Goal: Task Accomplishment & Management: Manage account settings

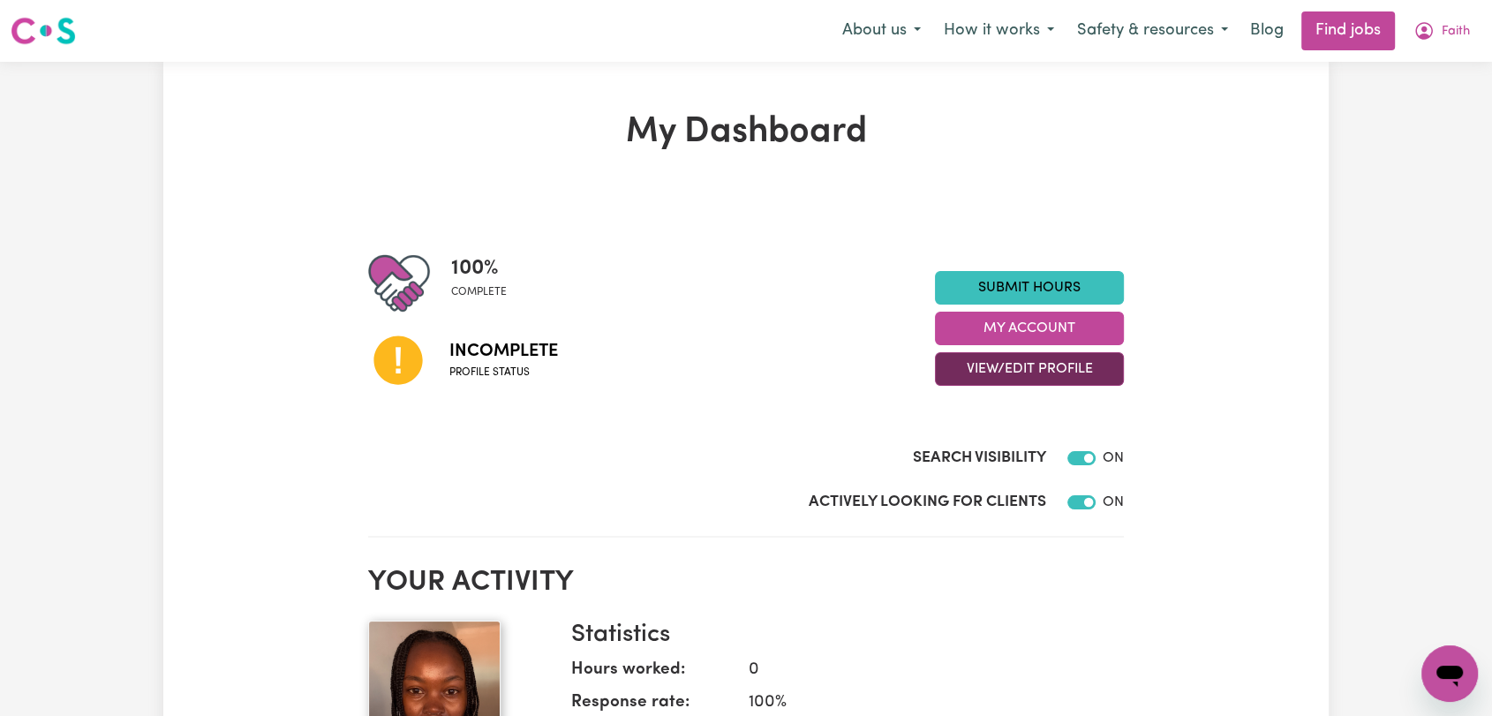
click at [1034, 374] on button "View/Edit Profile" at bounding box center [1029, 369] width 189 height 34
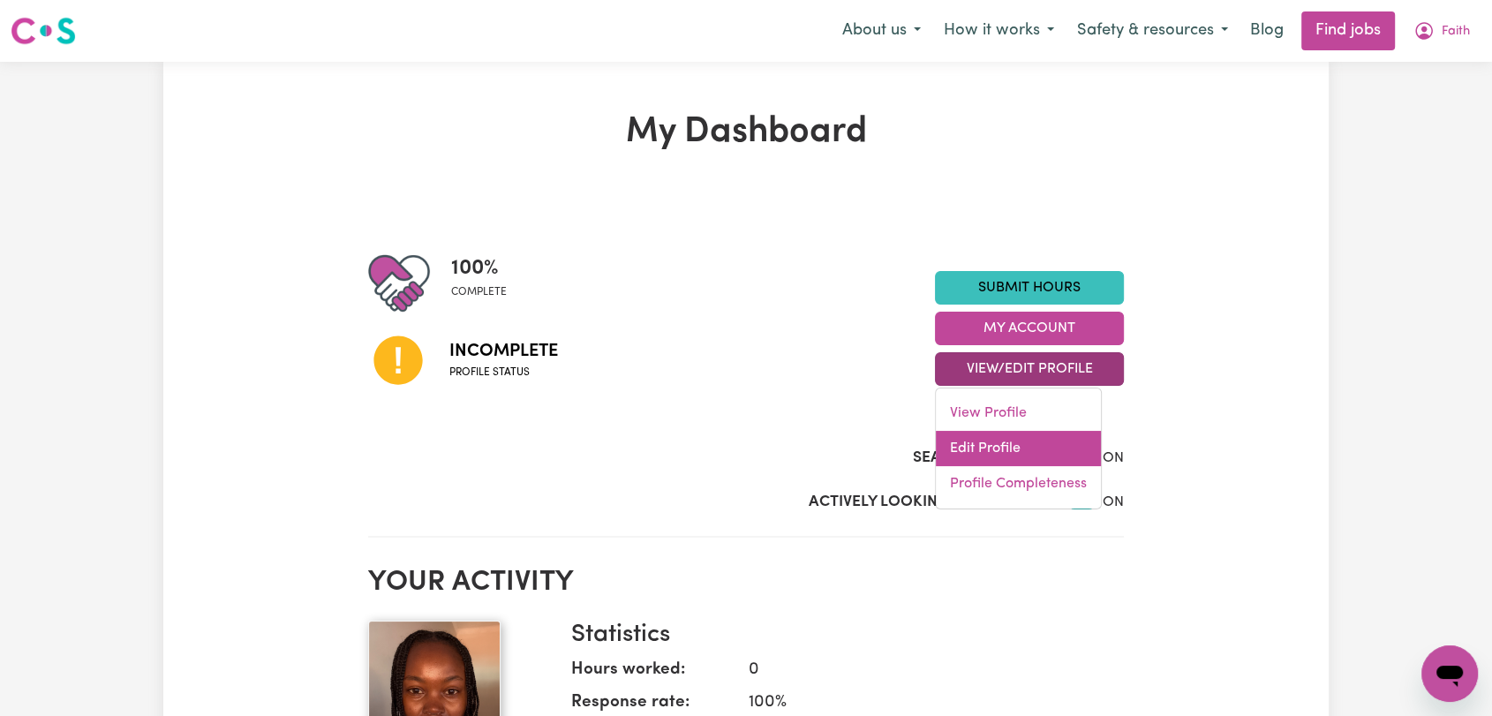
click at [1035, 462] on link "Edit Profile" at bounding box center [1018, 448] width 165 height 35
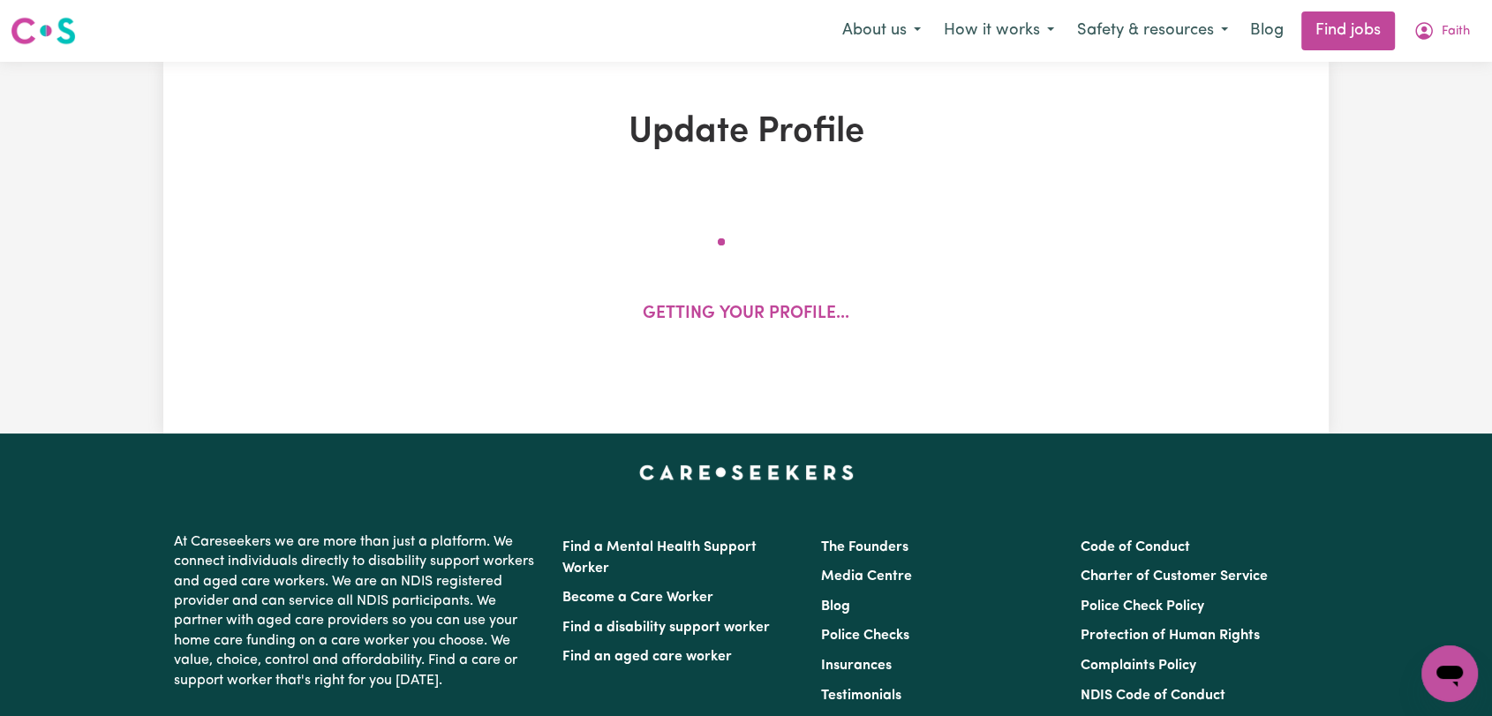
select select "[DEMOGRAPHIC_DATA]"
select select "Student Visa"
select select "Studying a healthcare related degree or qualification"
select select "48"
select select "70"
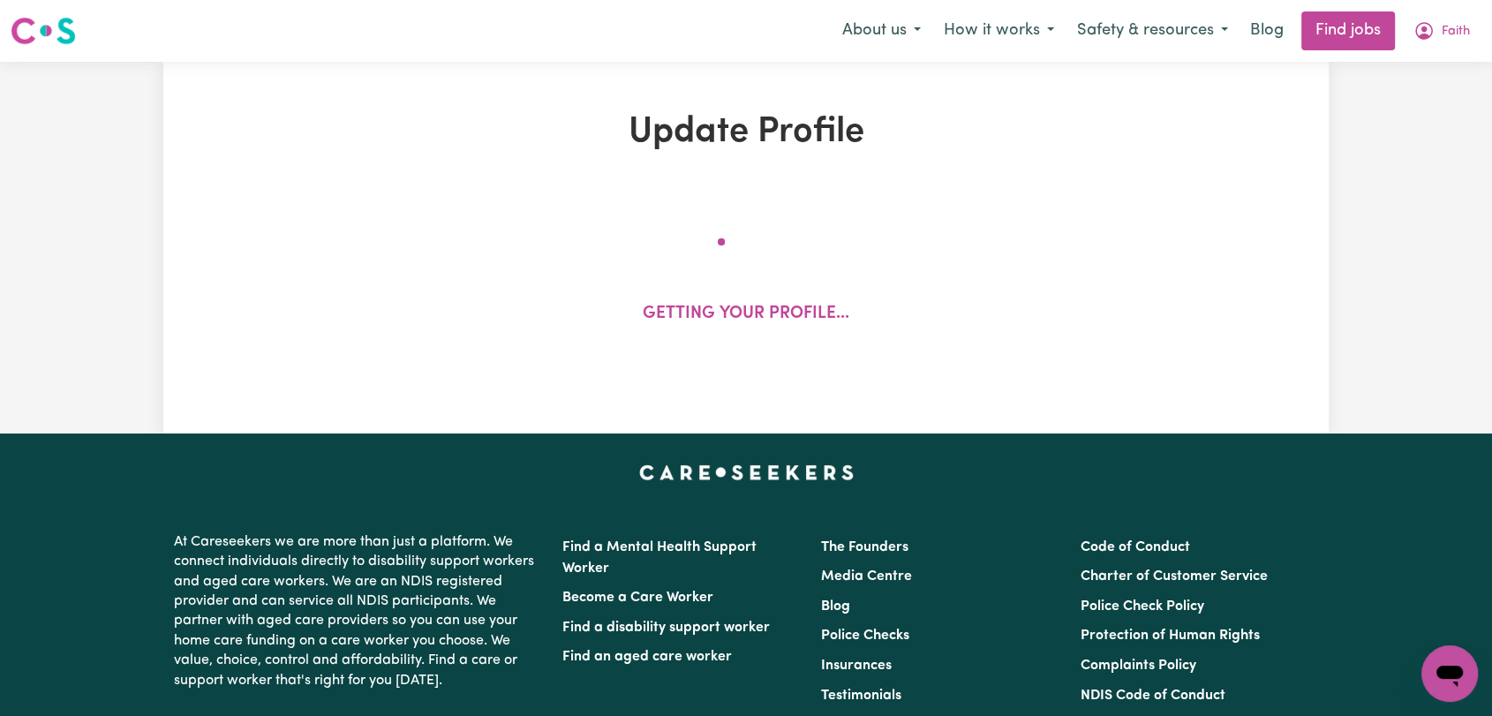
select select "80"
select select "100"
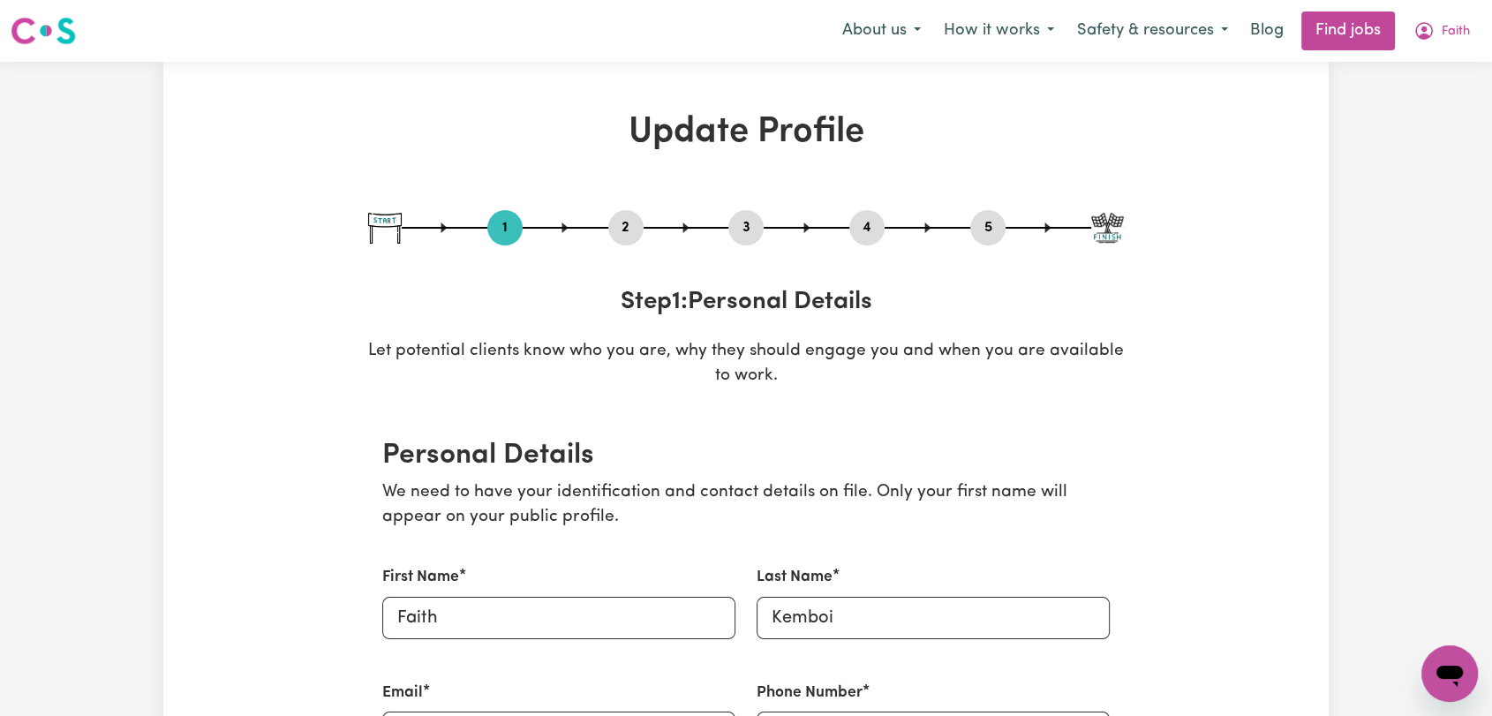
click at [633, 229] on button "2" at bounding box center [625, 227] width 35 height 23
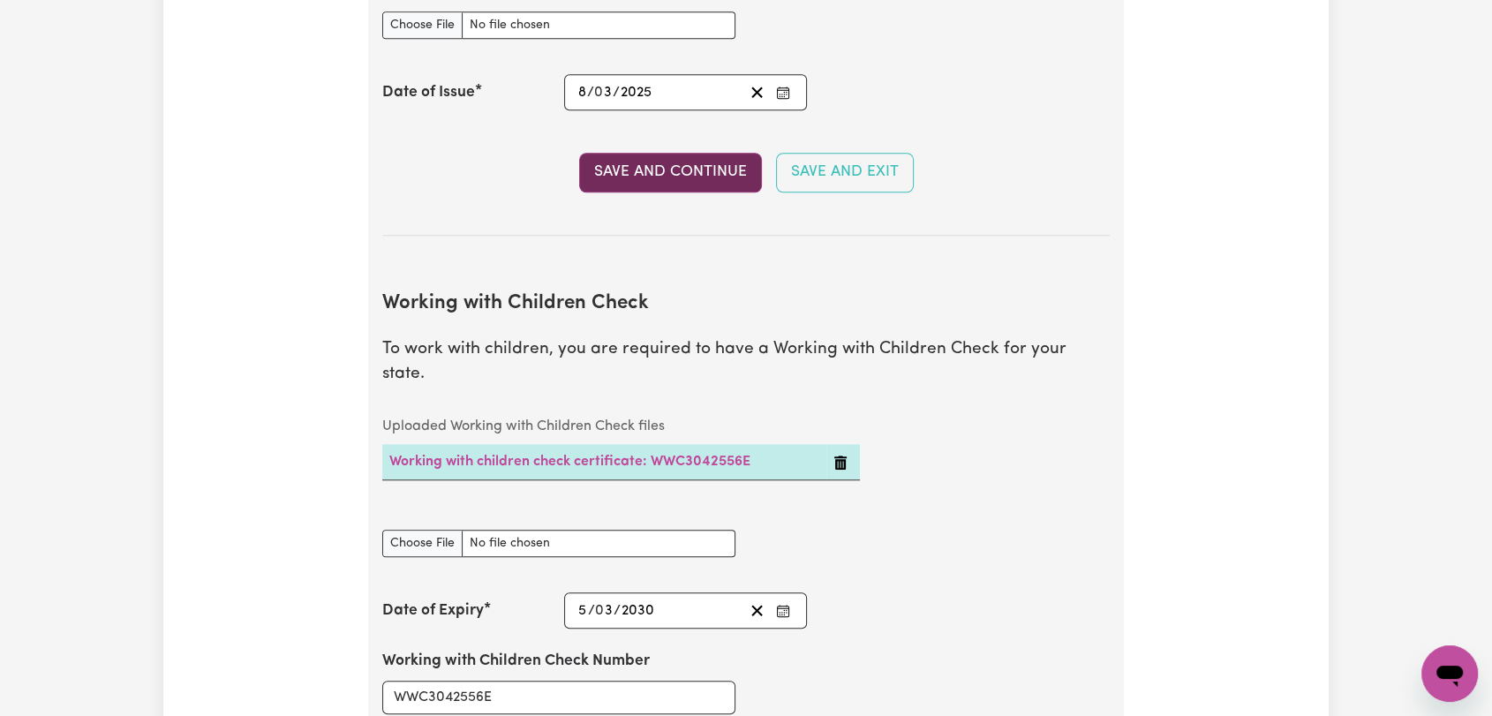
scroll to position [1666, 0]
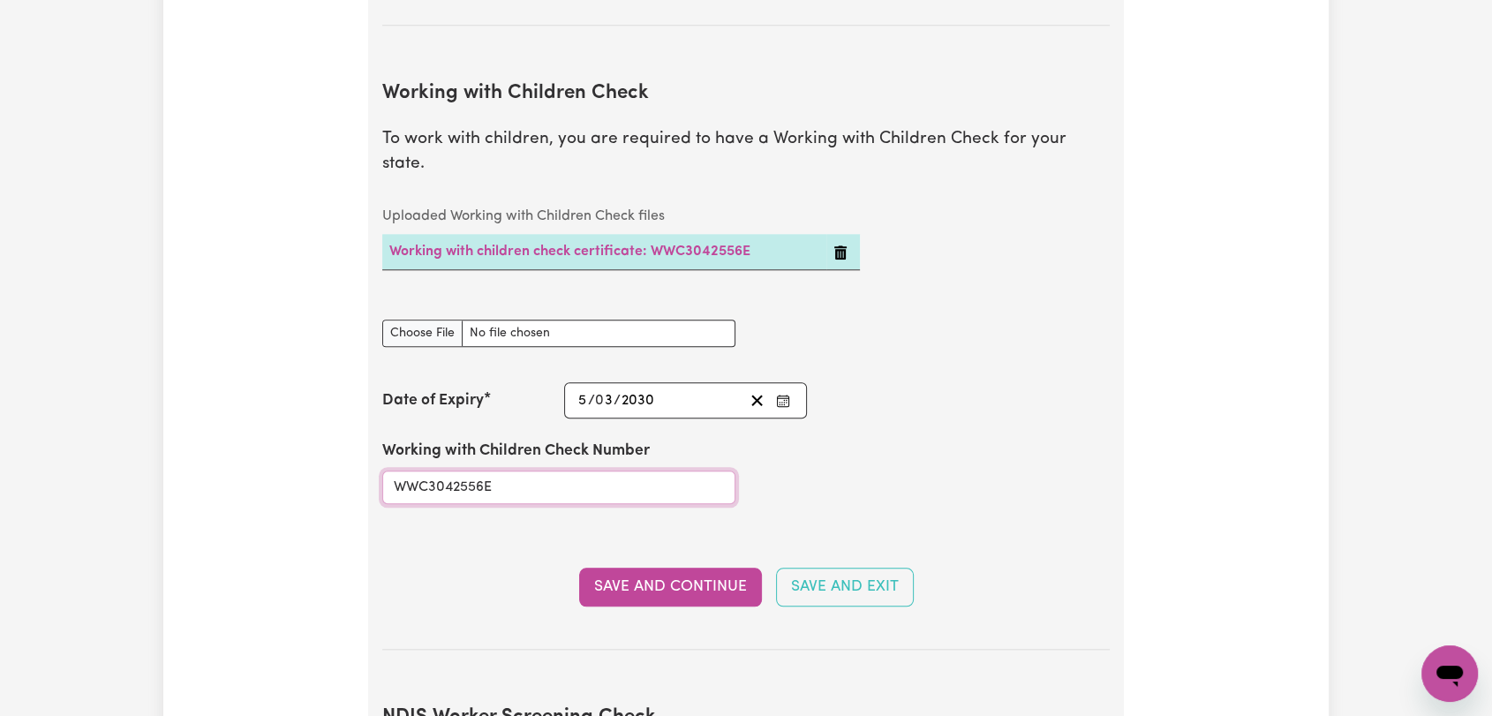
click at [463, 470] on input "WWC3042556E" at bounding box center [558, 487] width 353 height 34
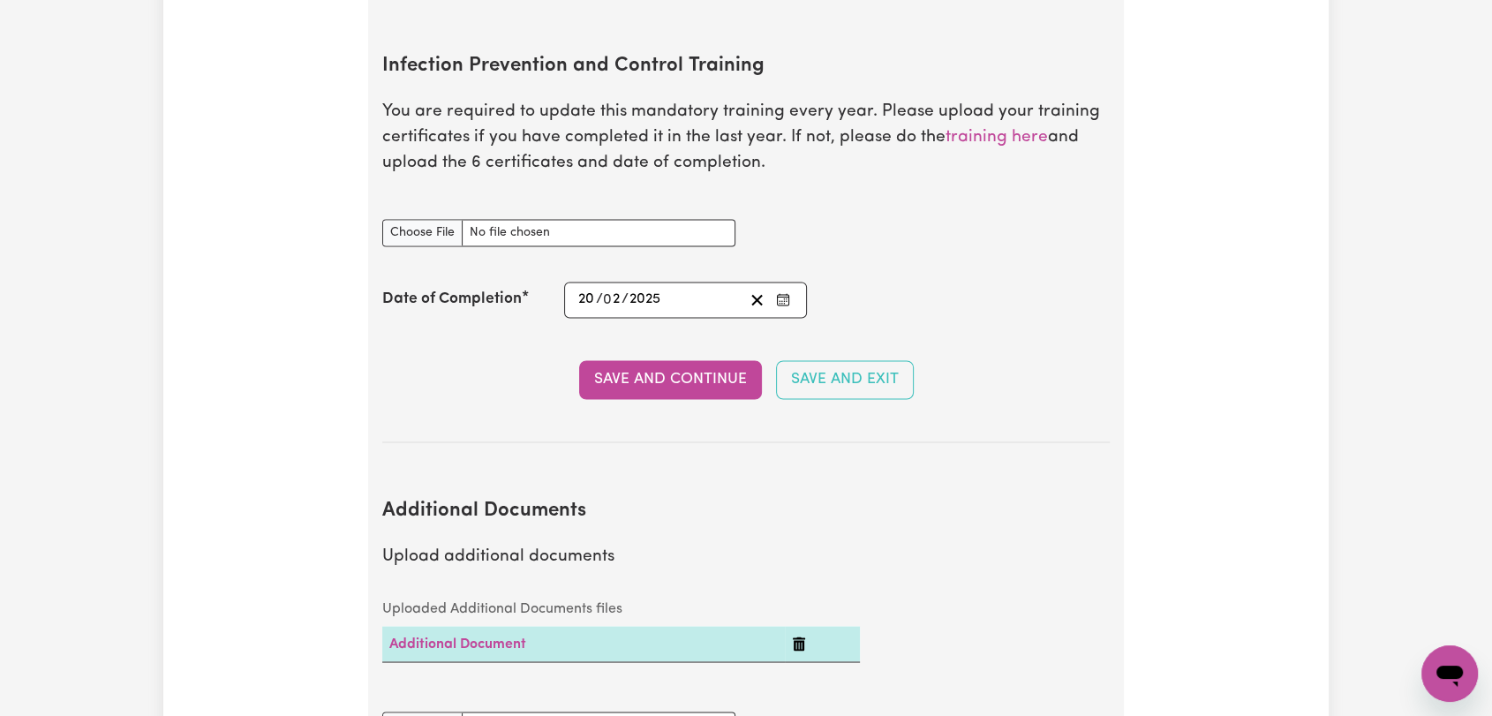
scroll to position [2844, 0]
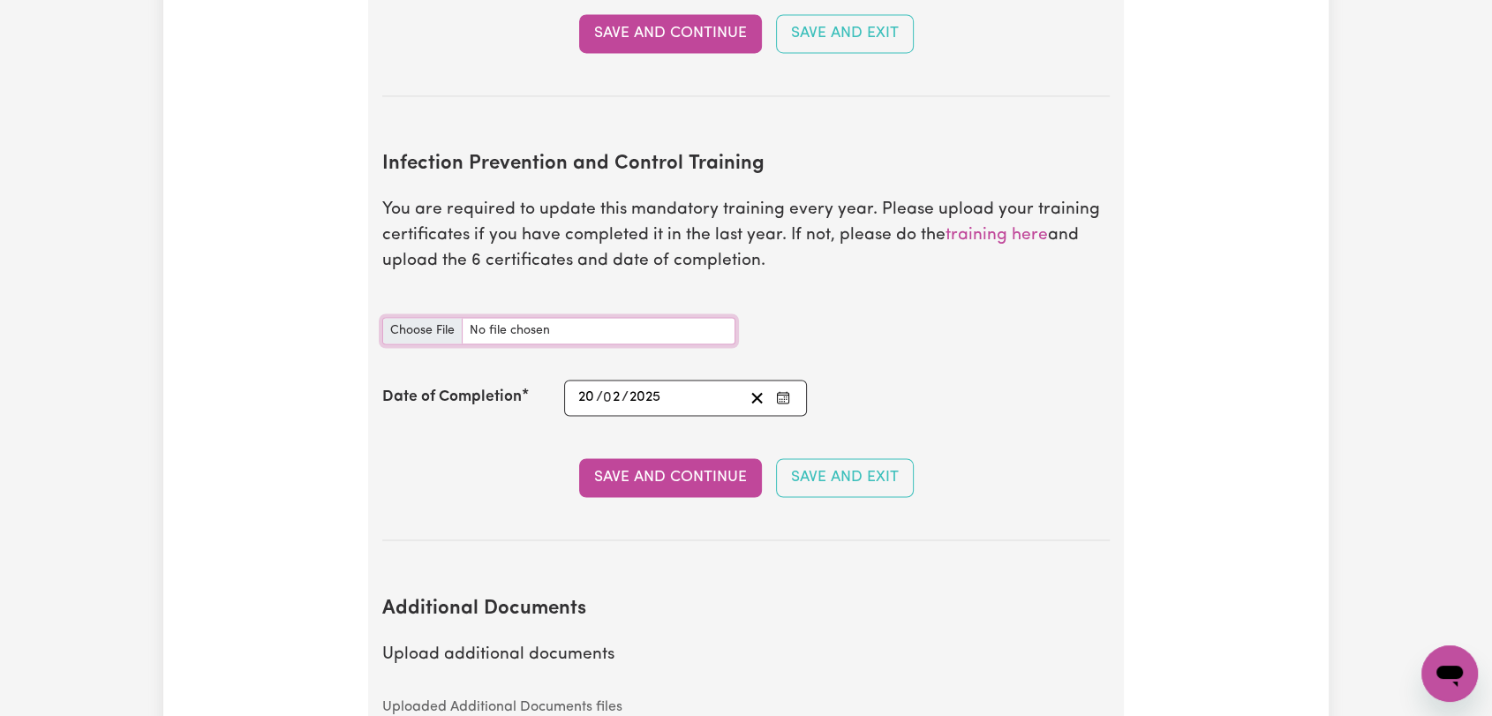
click at [402, 317] on input "Infection Prevention and Control Training document" at bounding box center [558, 330] width 353 height 27
type input "C:\fakepath\Faith Kemboi - Infection and Prevention Control - [DATE].pdf"
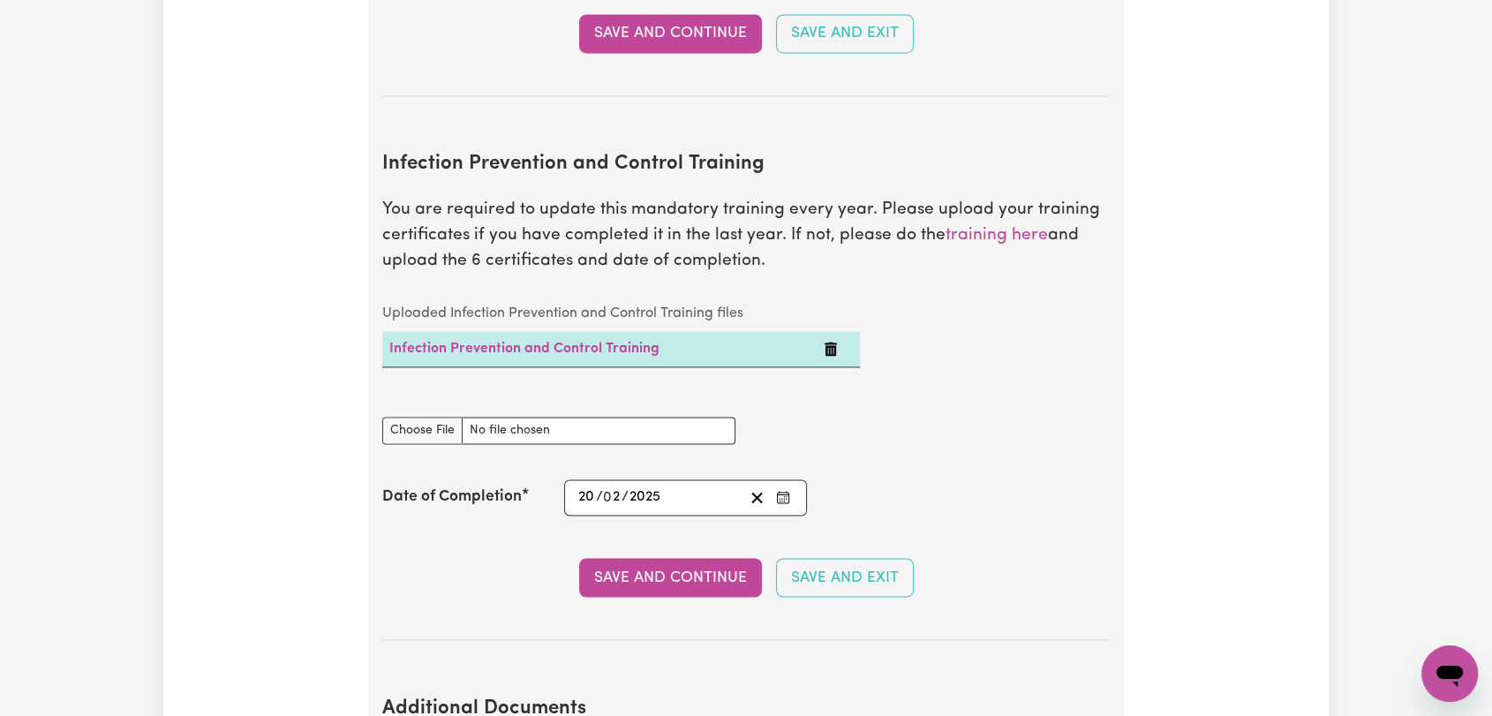
click at [781, 395] on div "Infection Prevention and Control Training document" at bounding box center [746, 430] width 748 height 70
click at [780, 485] on button "Enter the Date of Completion of your Infection Prevention and Control Training" at bounding box center [783, 497] width 25 height 24
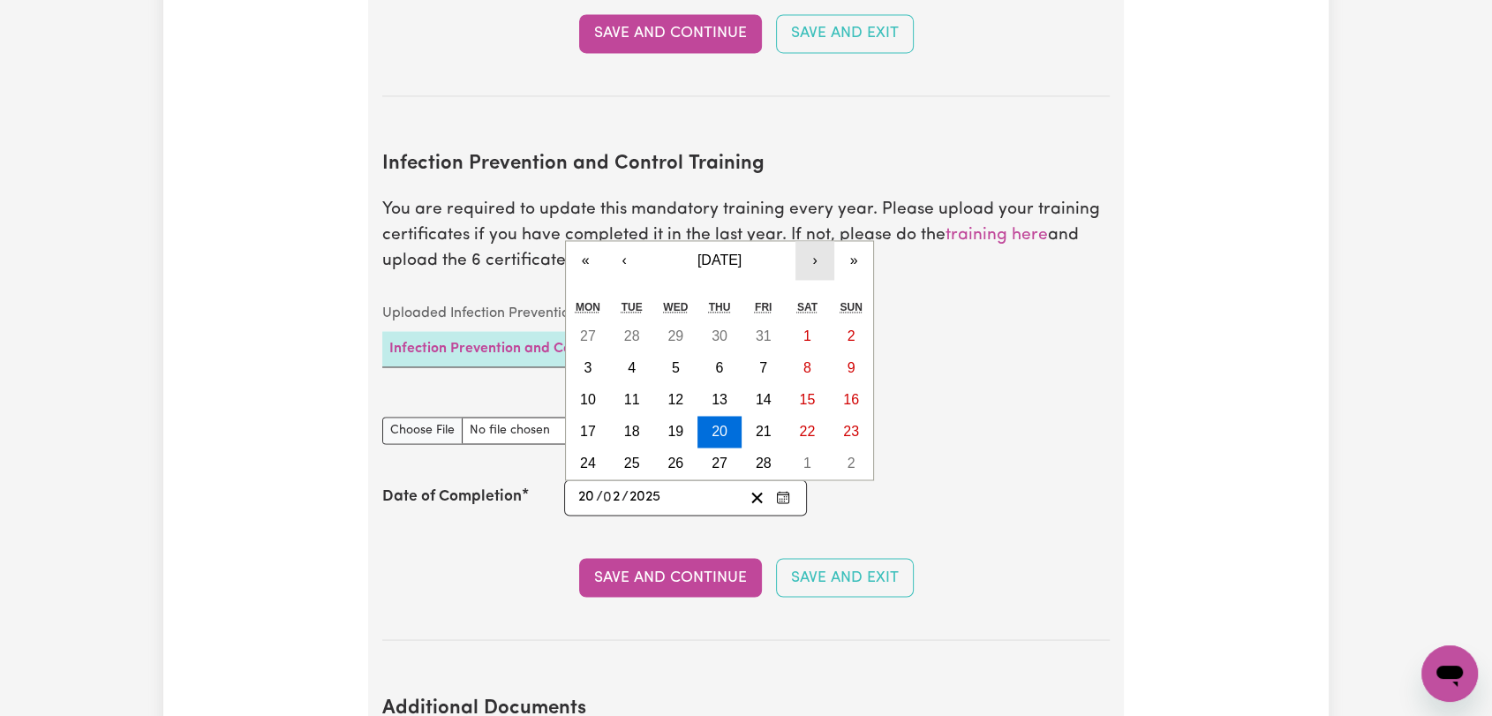
click at [819, 241] on button "›" at bounding box center [814, 260] width 39 height 39
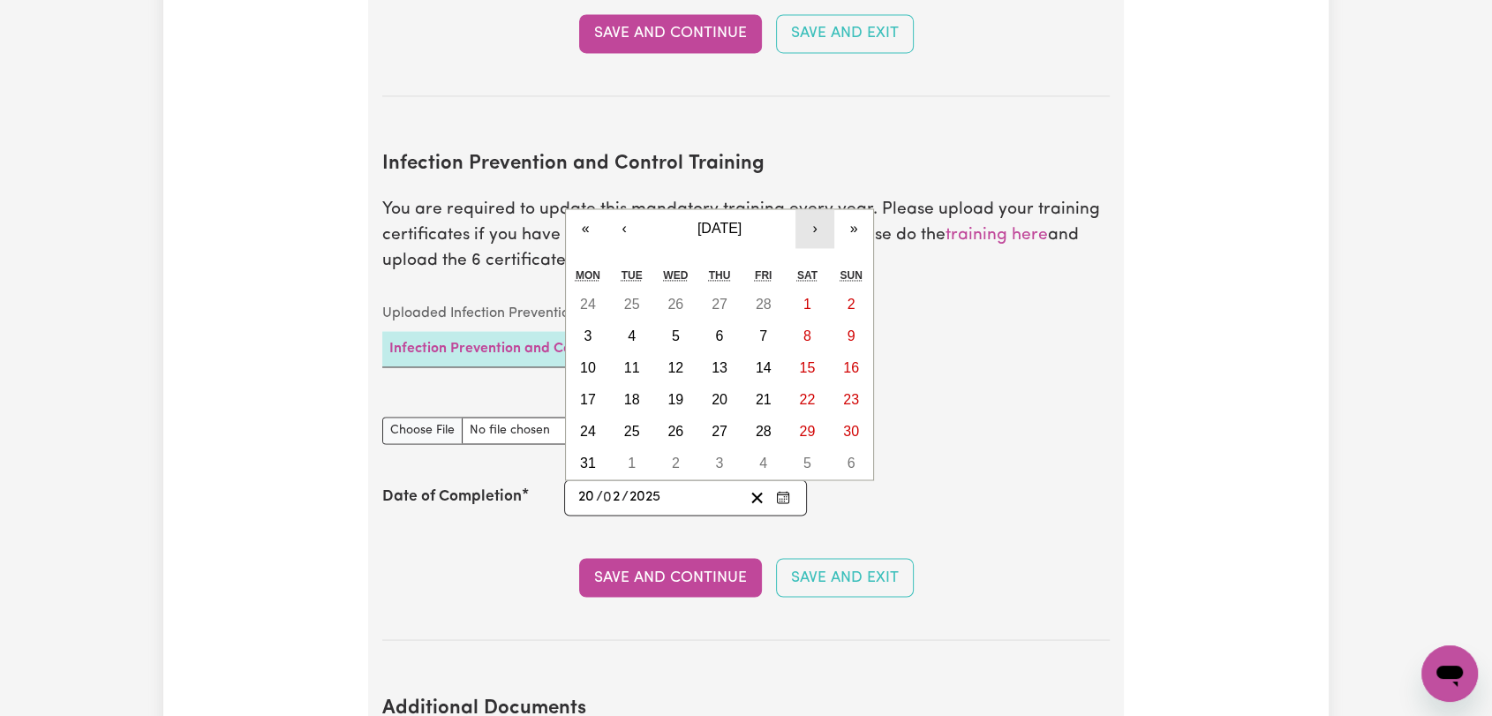
click at [816, 209] on button "›" at bounding box center [814, 228] width 39 height 39
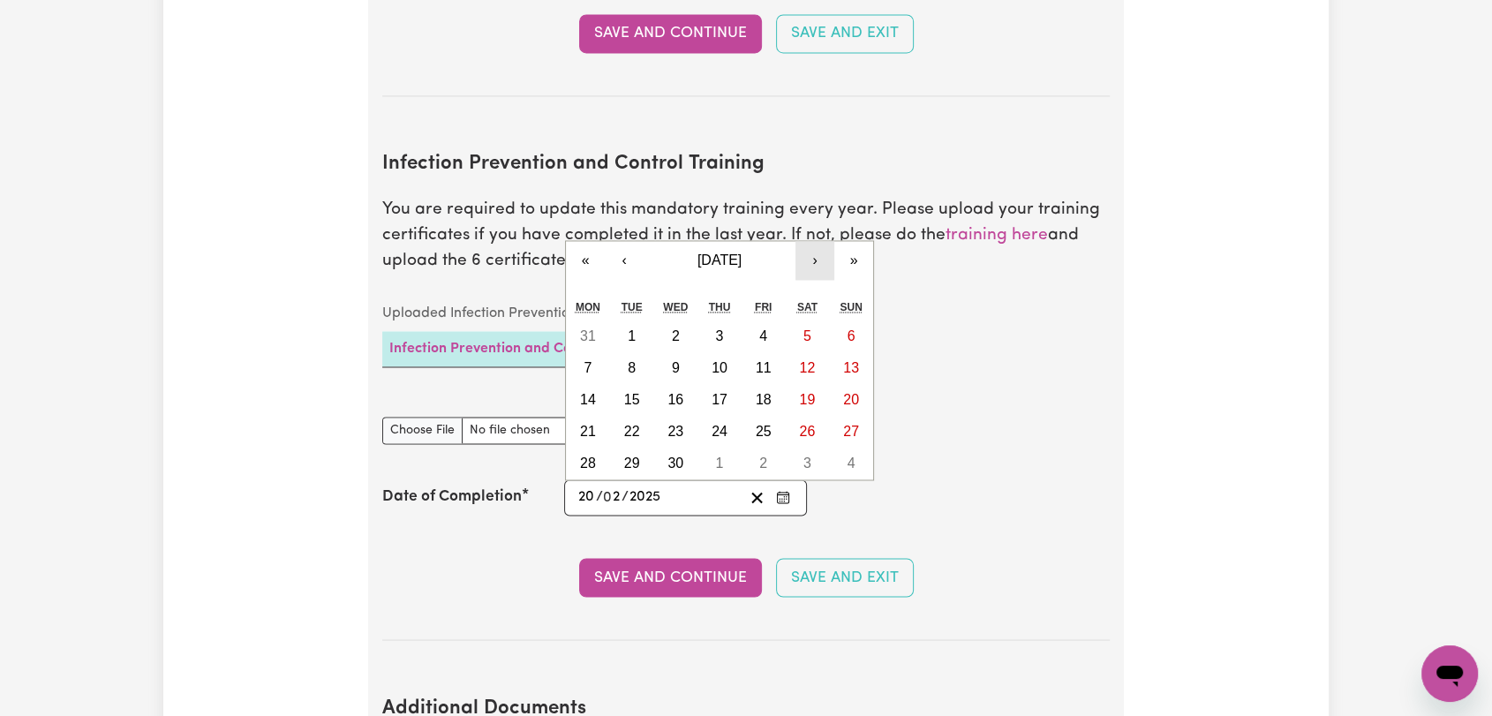
click at [816, 241] on button "›" at bounding box center [814, 260] width 39 height 39
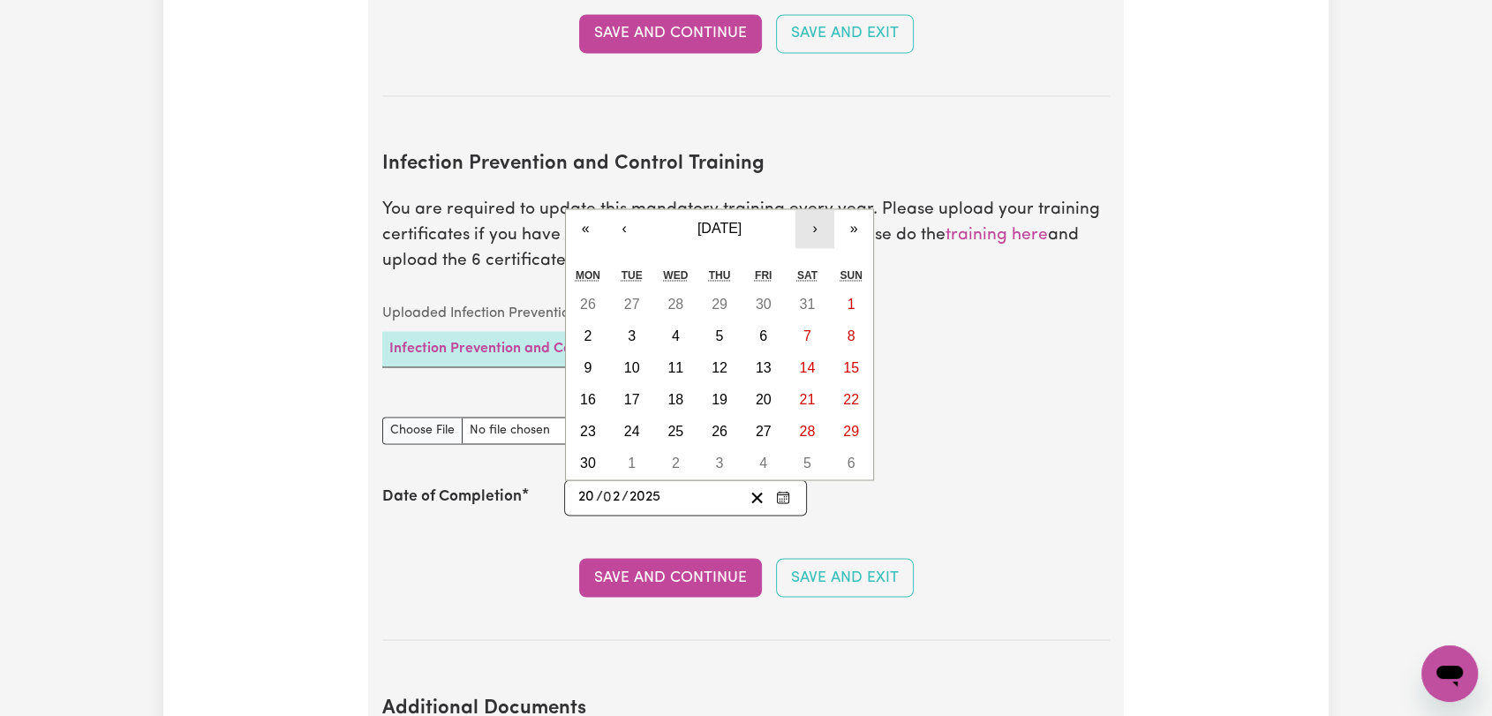
click at [811, 209] on button "›" at bounding box center [814, 228] width 39 height 39
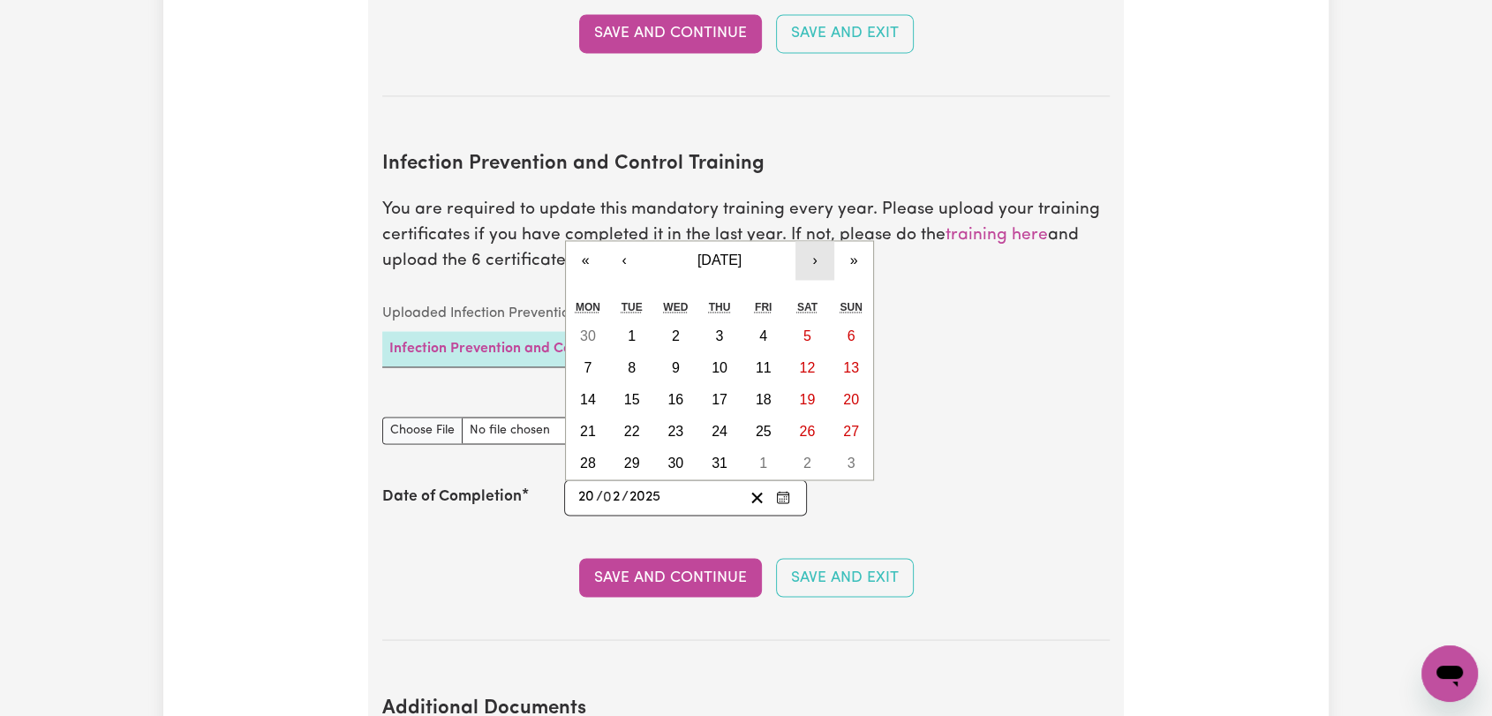
click at [805, 241] on button "›" at bounding box center [814, 260] width 39 height 39
click at [809, 241] on button "›" at bounding box center [814, 260] width 39 height 39
click at [718, 360] on abbr "11" at bounding box center [719, 367] width 16 height 15
type input "[DATE]"
type input "11"
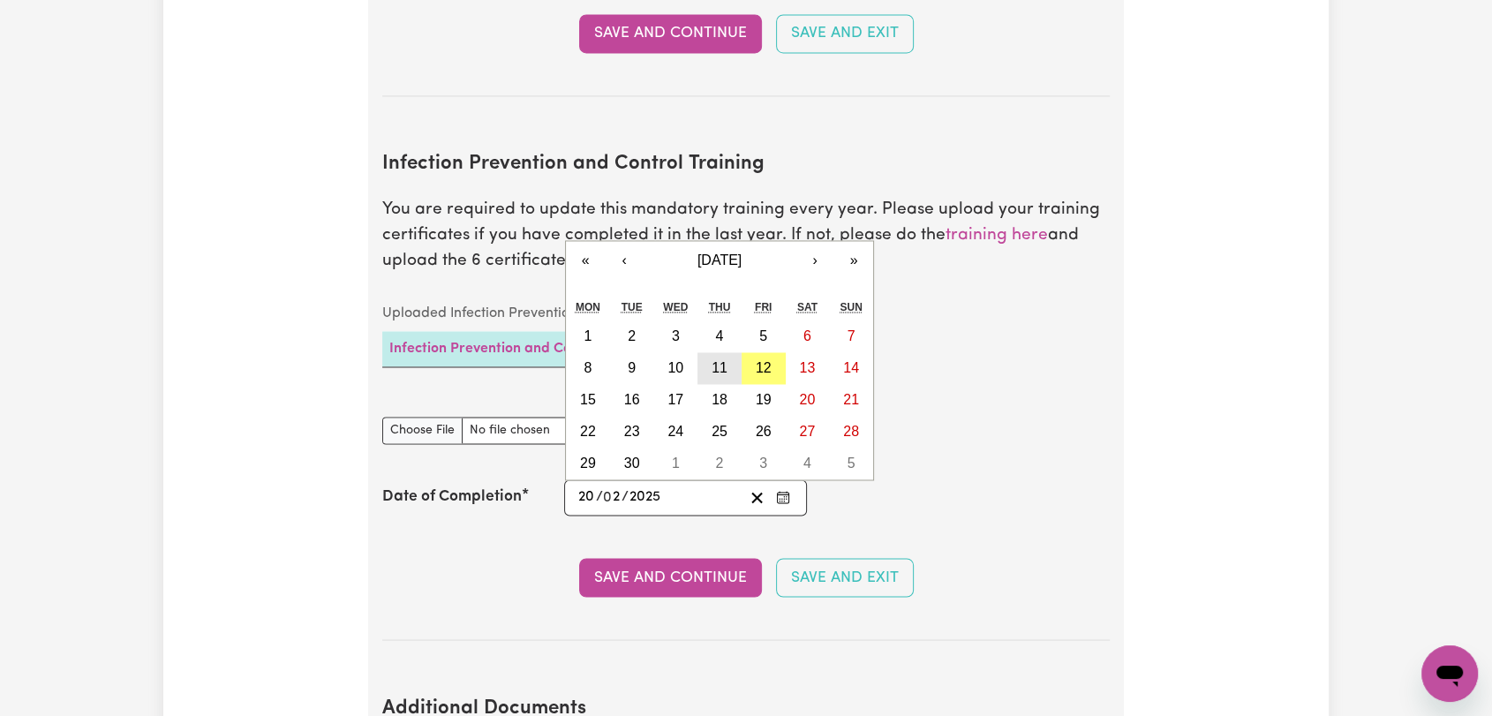
type input "9"
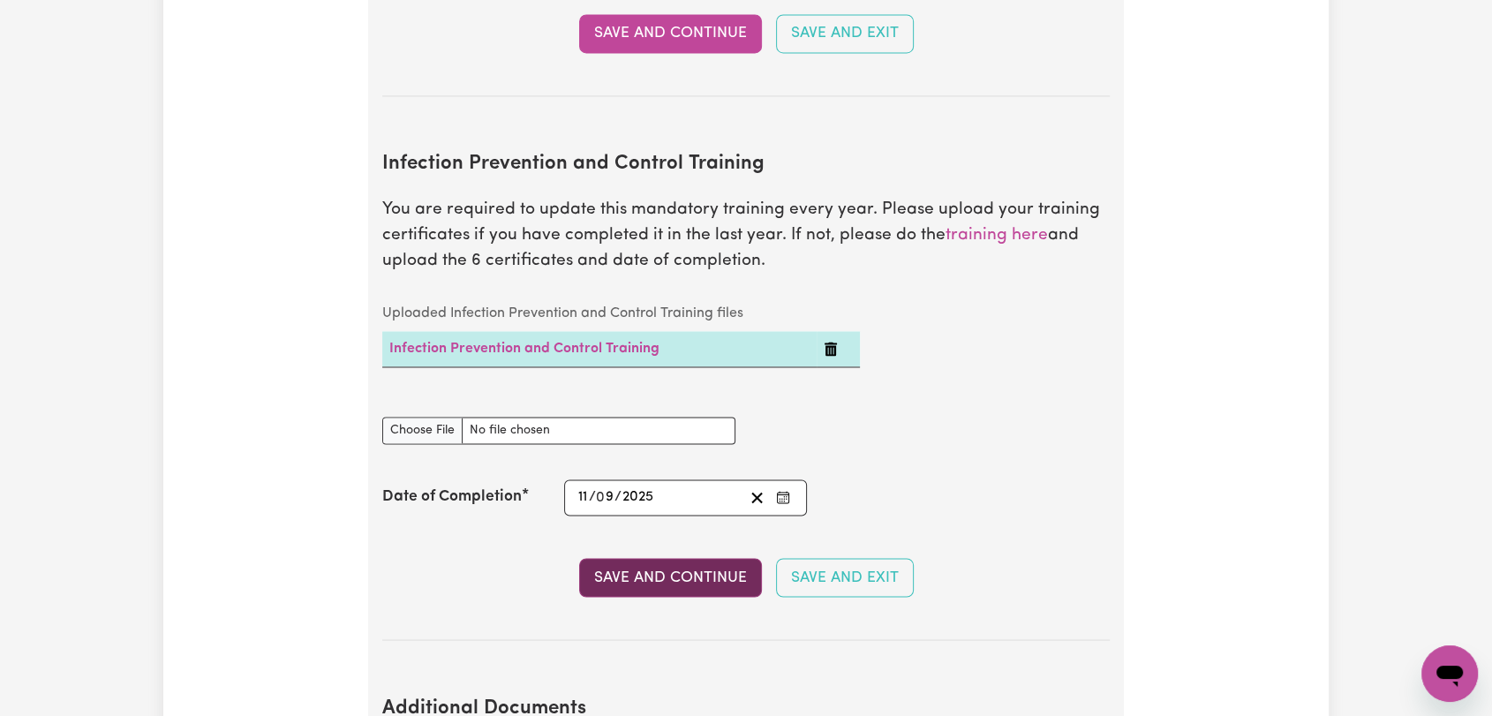
click at [660, 558] on button "Save and Continue" at bounding box center [670, 577] width 183 height 39
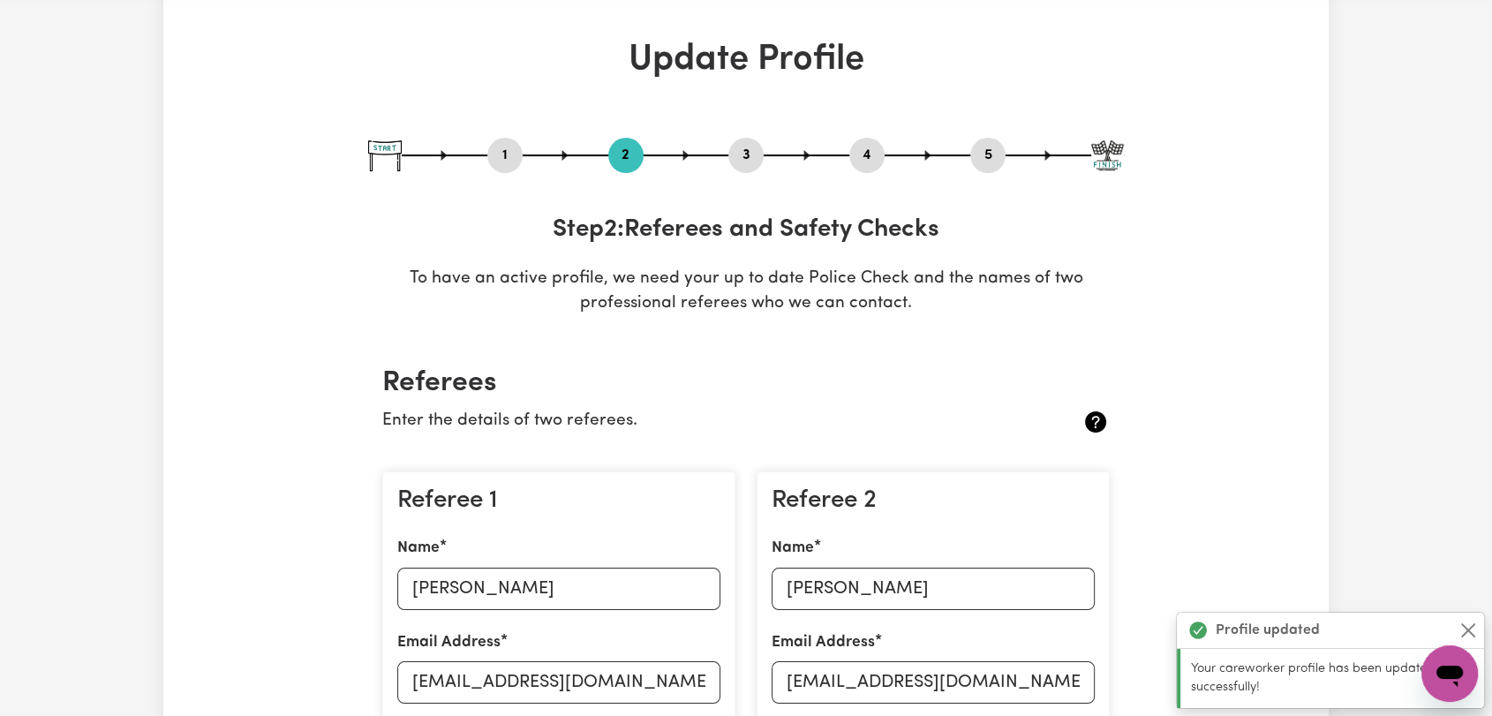
scroll to position [0, 0]
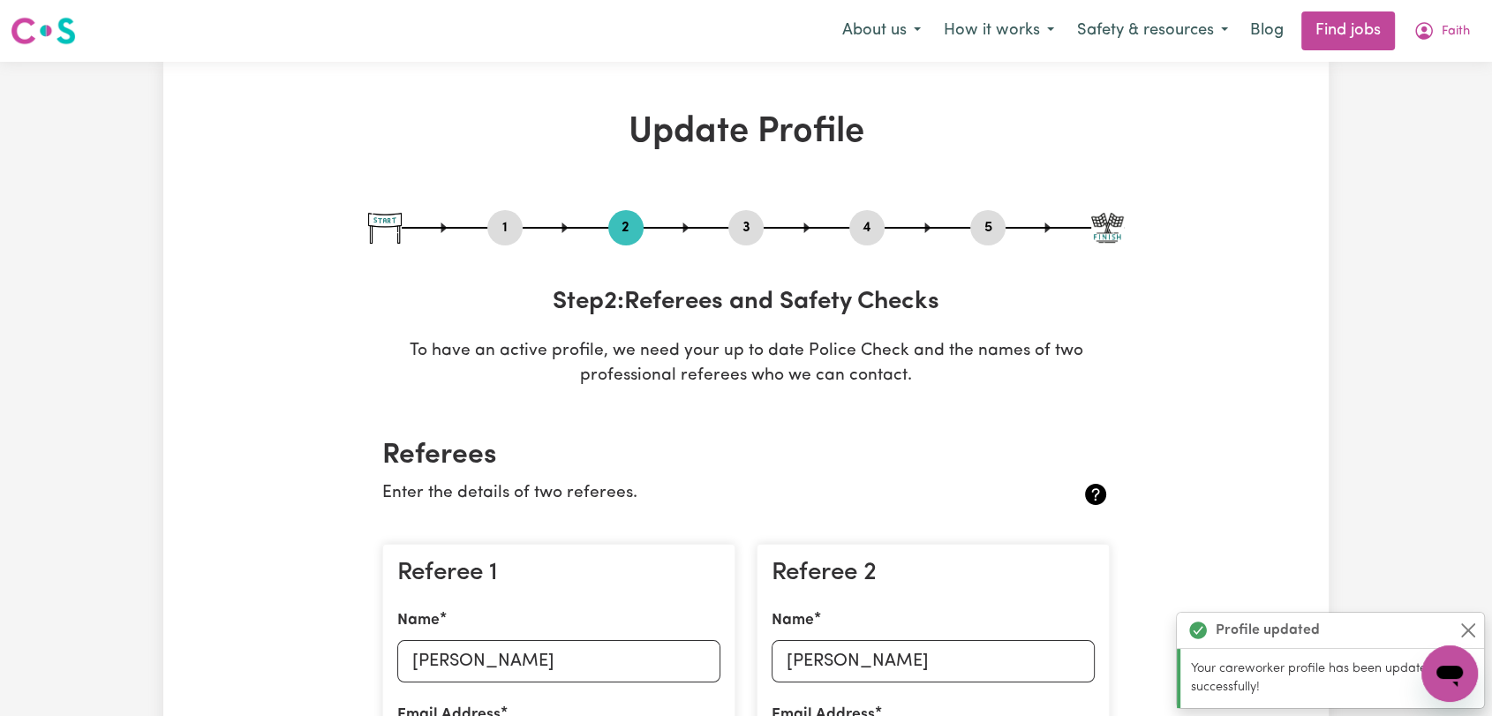
click at [748, 231] on button "3" at bounding box center [745, 227] width 35 height 23
select select "2025"
select select "Certificate III (Individual Support)"
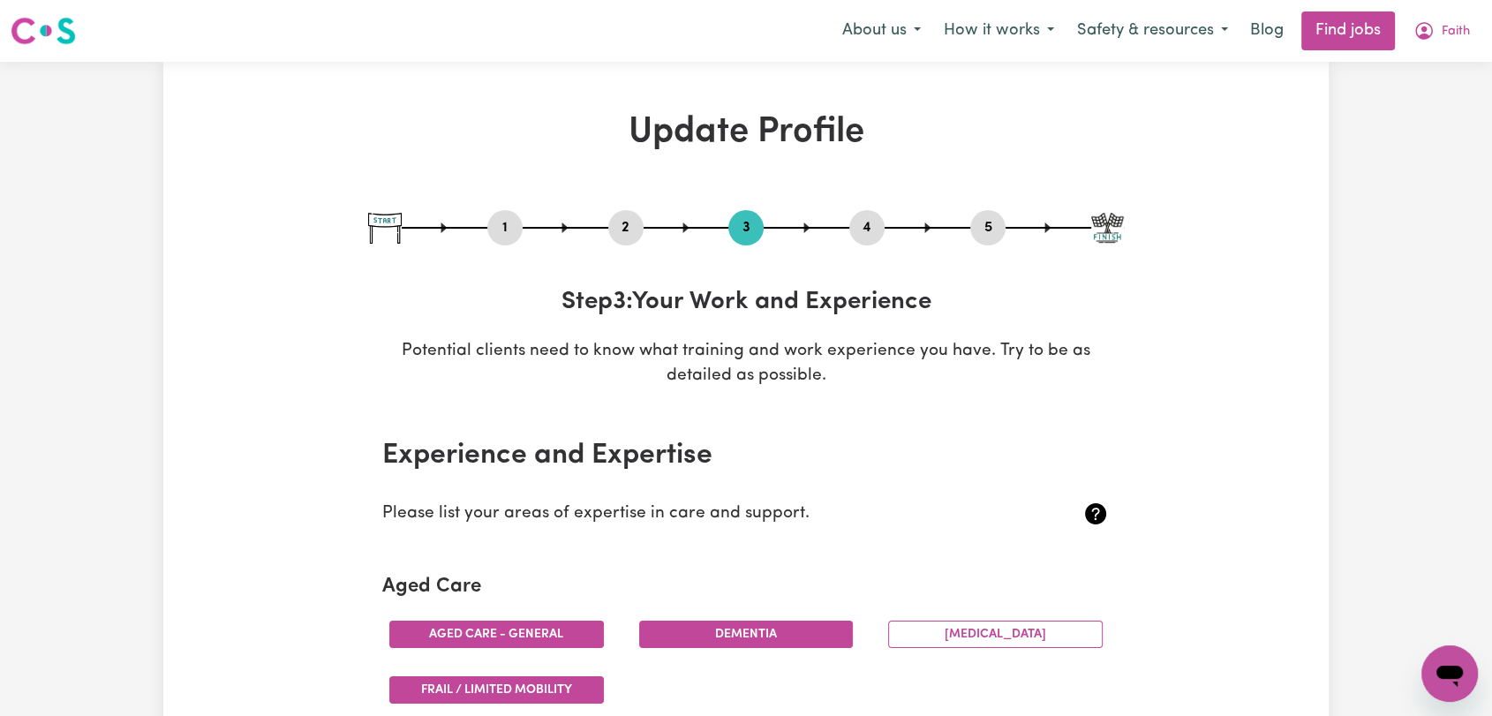
click at [858, 232] on button "4" at bounding box center [866, 227] width 35 height 23
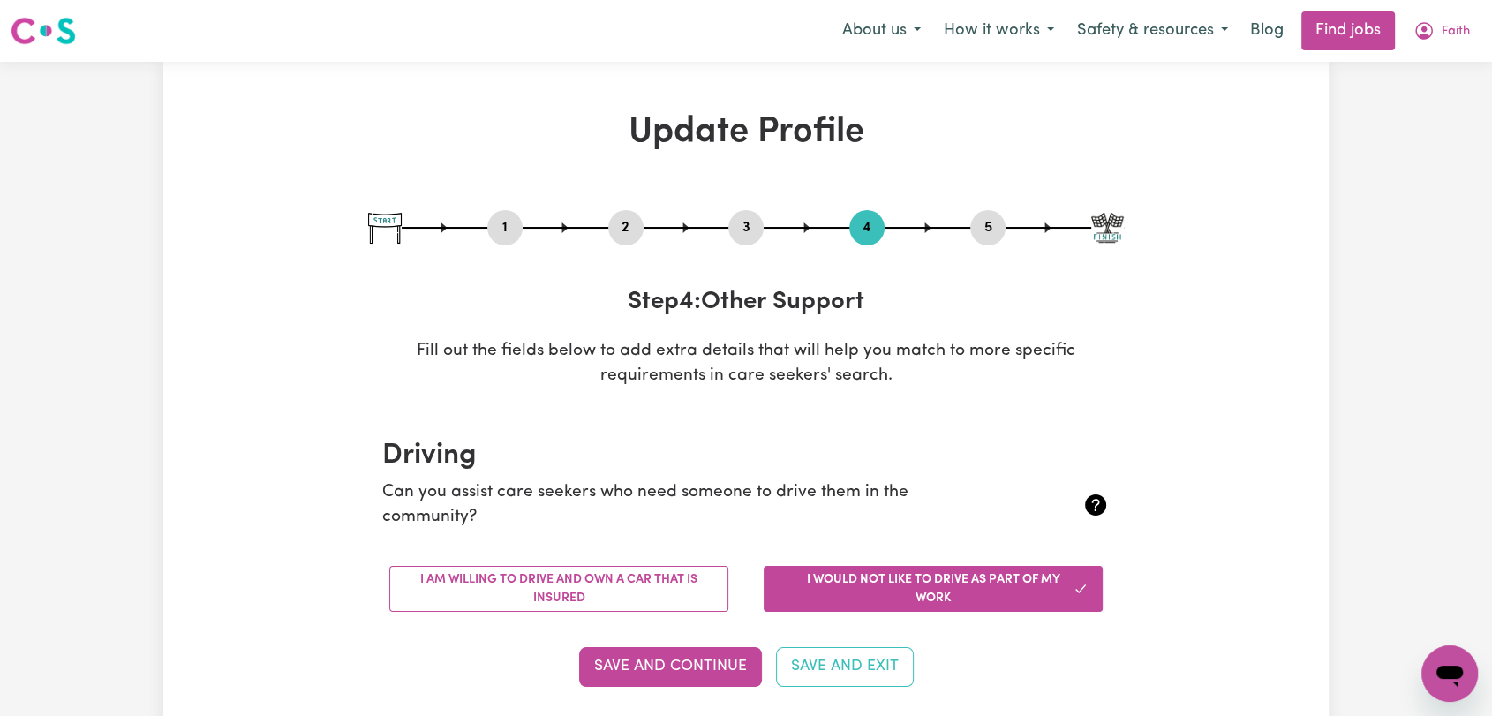
click at [987, 233] on button "5" at bounding box center [987, 227] width 35 height 23
select select "I am providing services privately on my own"
